Goal: Navigation & Orientation: Find specific page/section

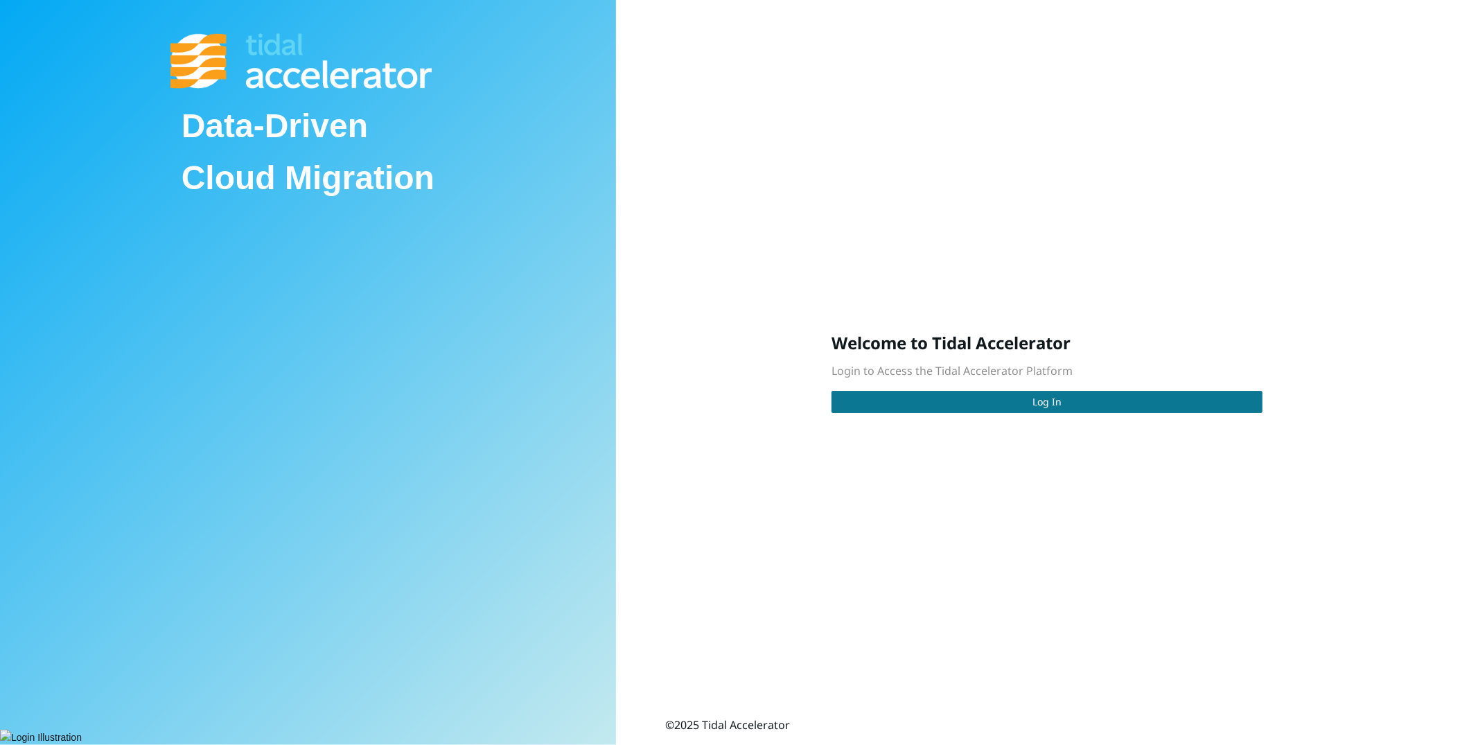
click at [1024, 396] on button "Log In" at bounding box center [1047, 402] width 431 height 22
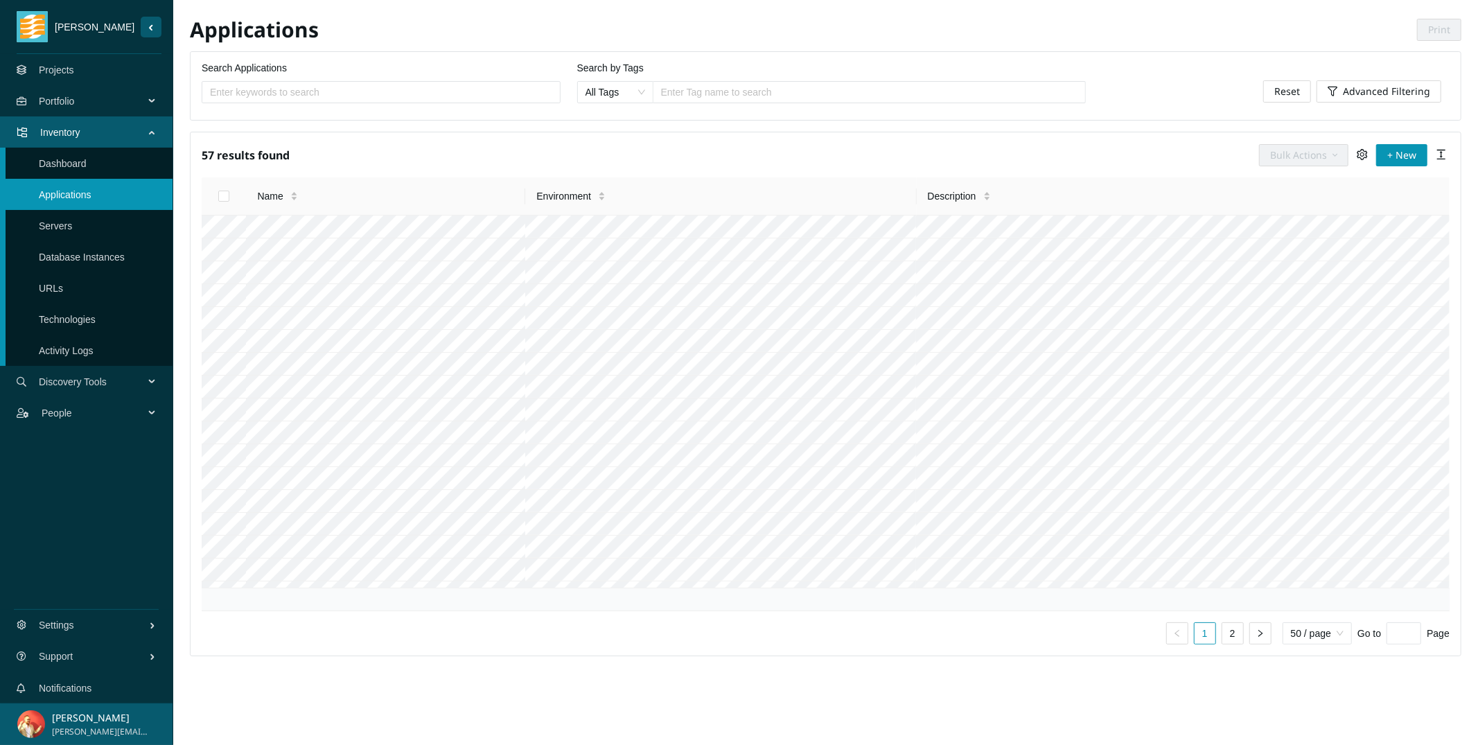
click at [100, 101] on span "Portfolio" at bounding box center [94, 101] width 111 height 42
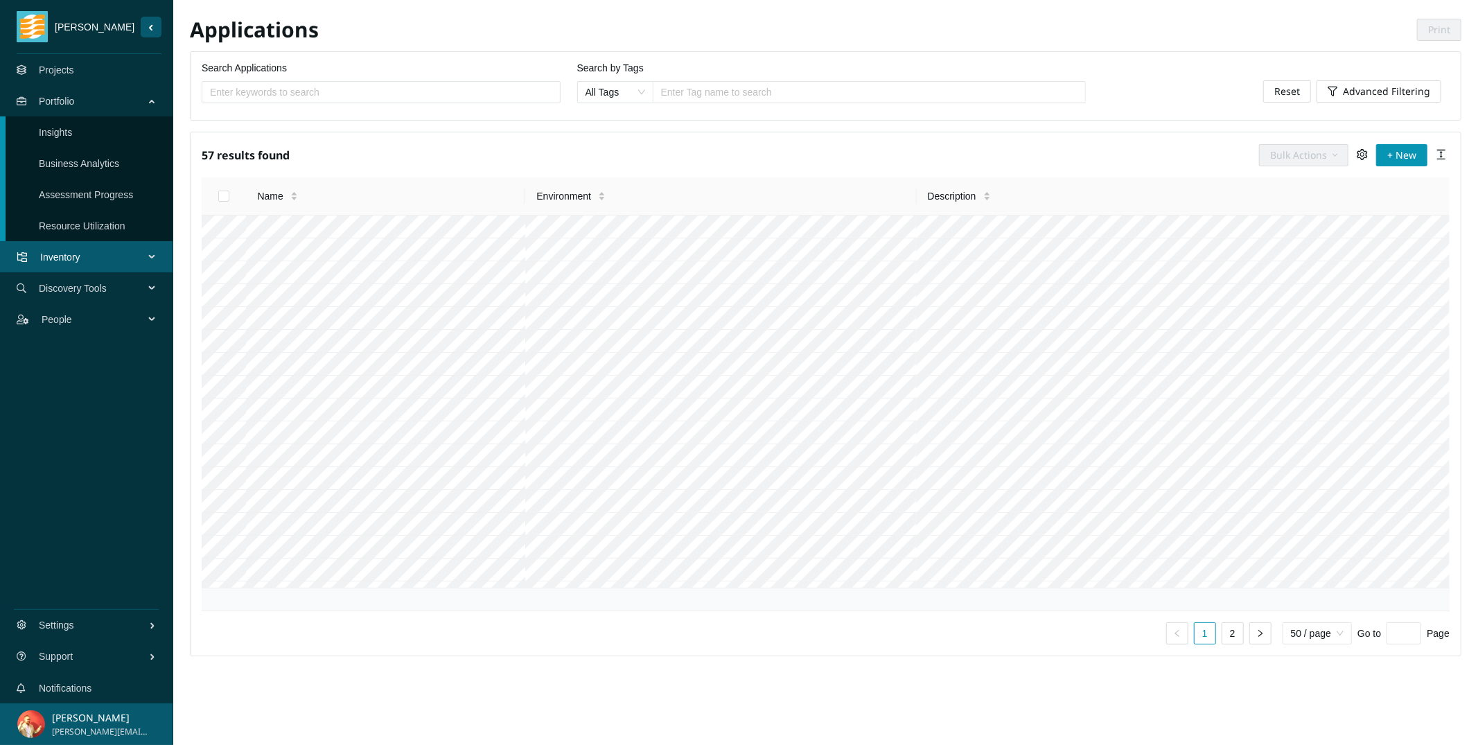
click at [97, 165] on link "Business Analytics" at bounding box center [79, 163] width 80 height 11
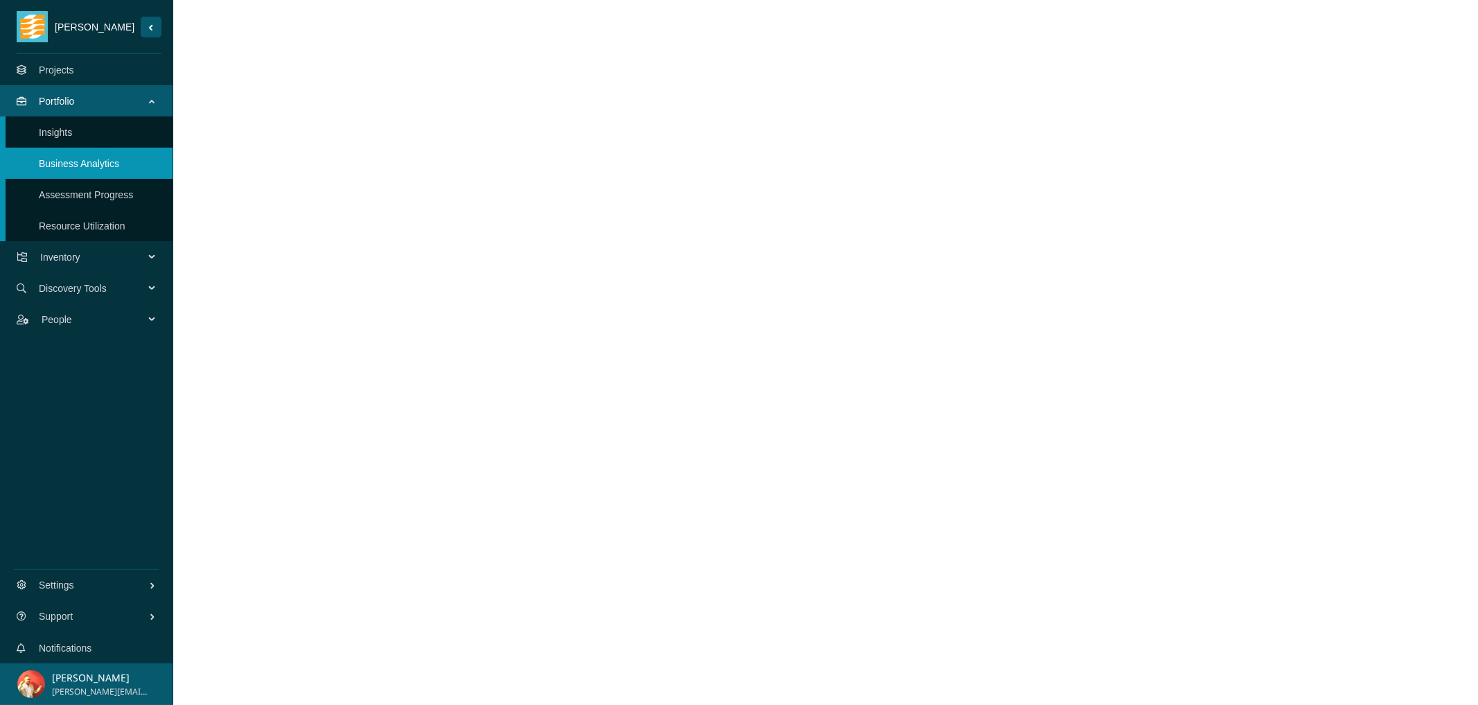
click at [71, 134] on link "Insights" at bounding box center [55, 132] width 33 height 11
click at [74, 64] on link "Projects" at bounding box center [56, 69] width 35 height 11
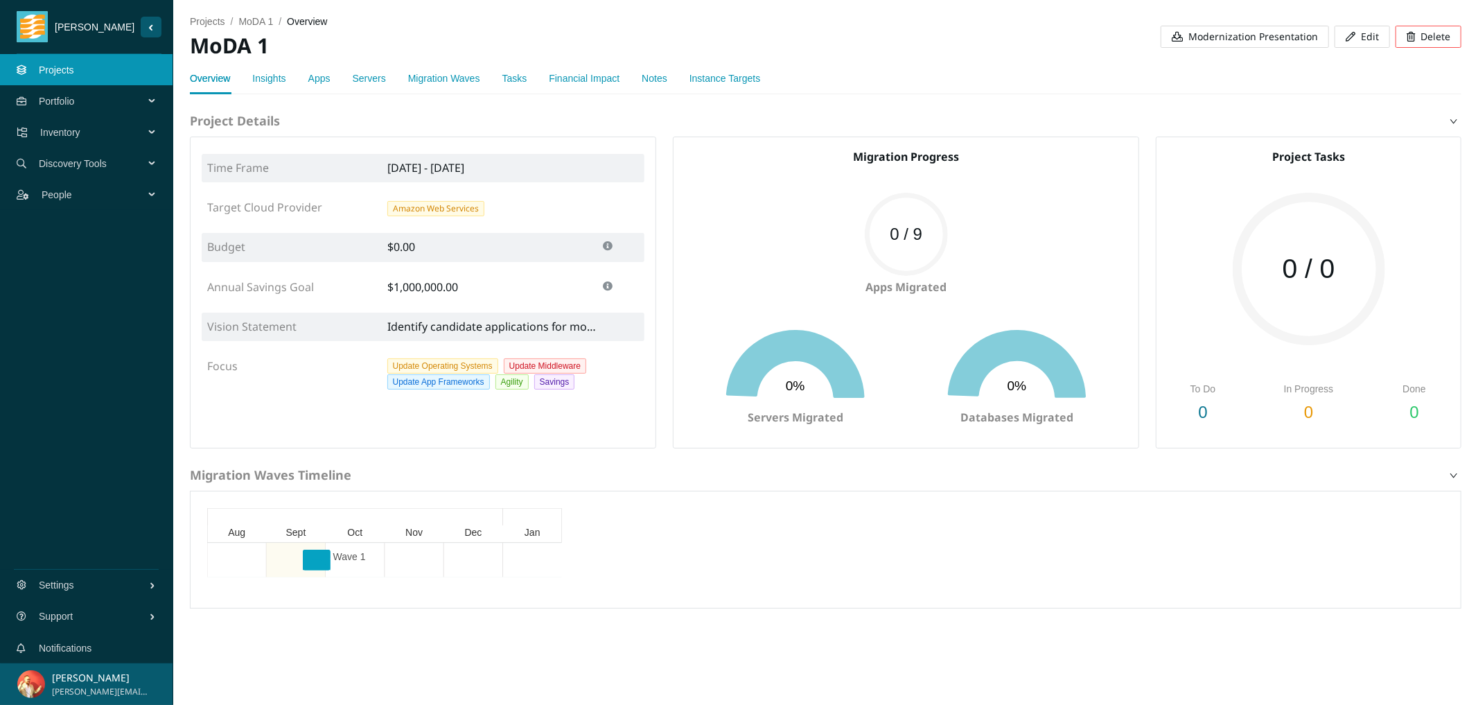
click at [282, 73] on link "Insights" at bounding box center [268, 78] width 33 height 11
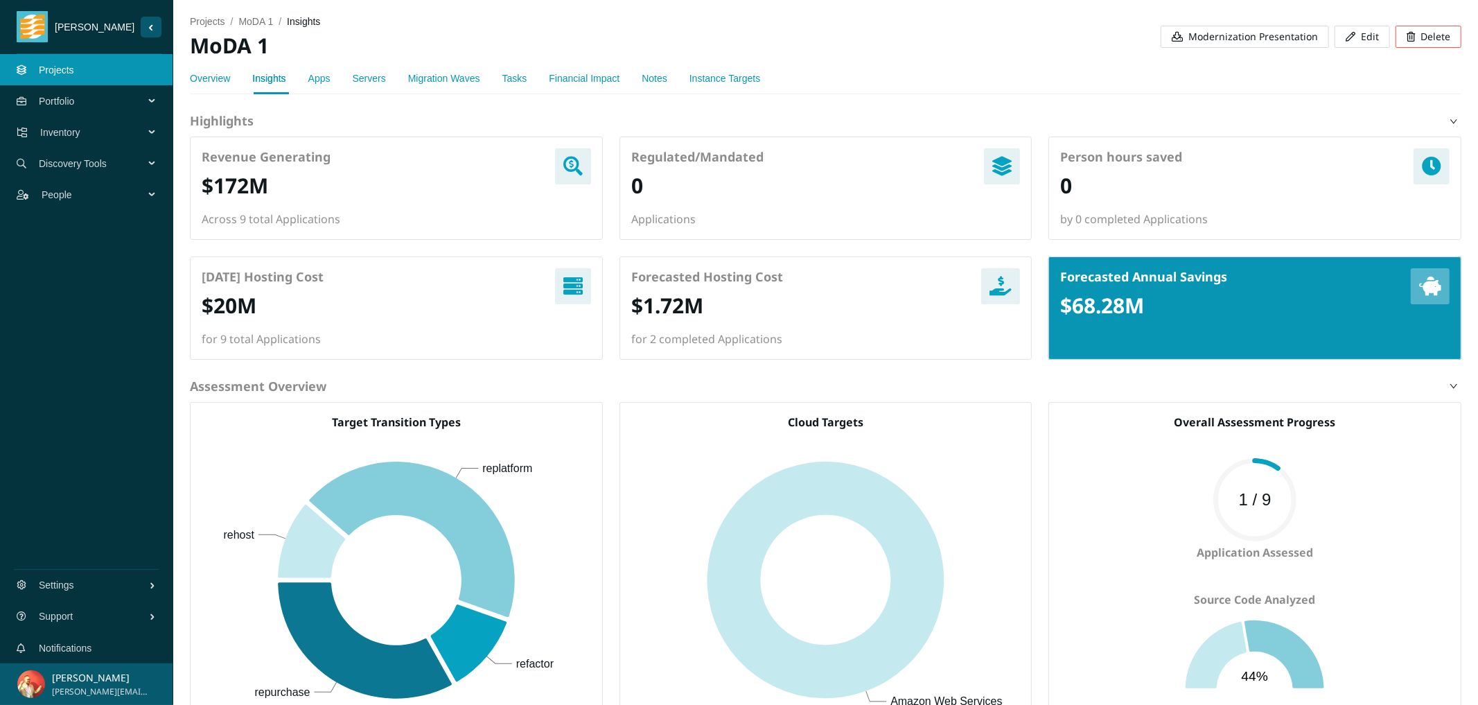
click at [331, 79] on link "Apps" at bounding box center [319, 78] width 22 height 11
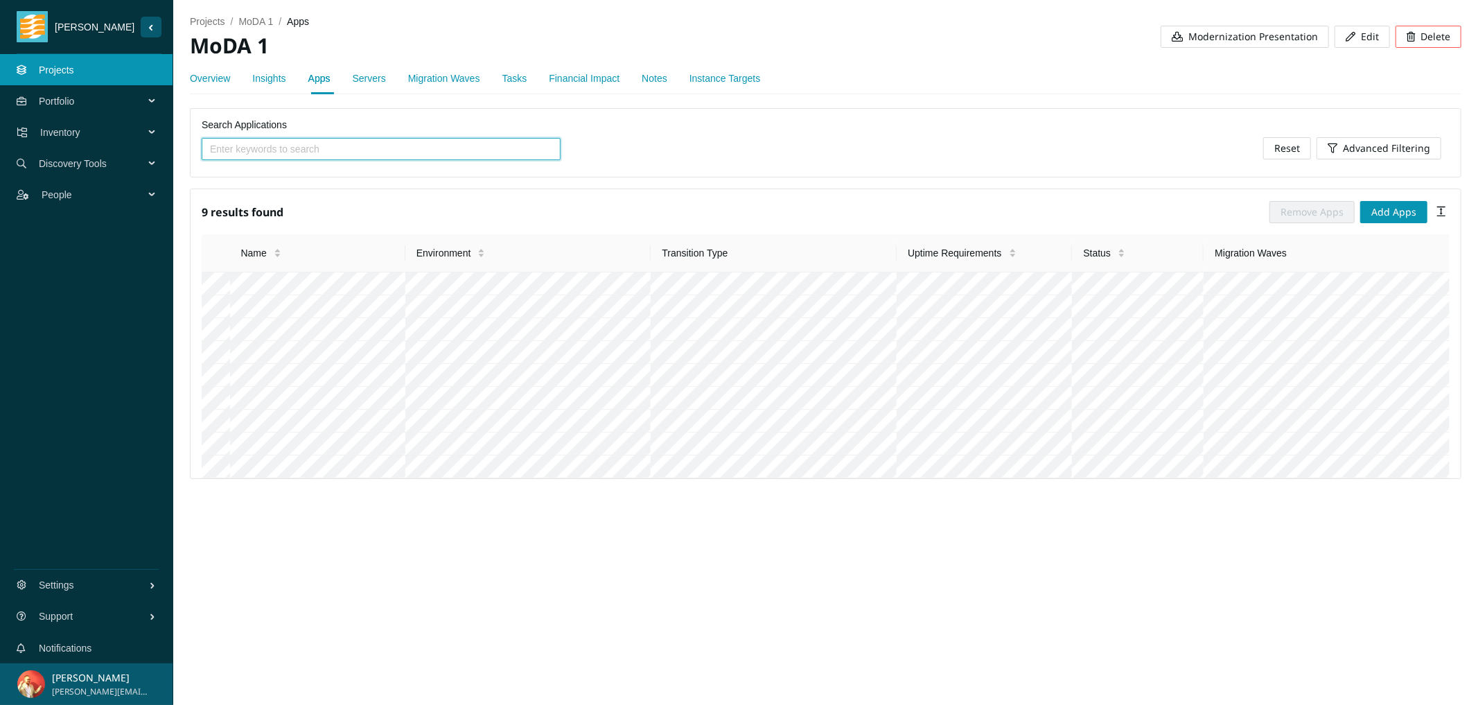
click at [211, 77] on link "Overview" at bounding box center [210, 78] width 40 height 11
